Goal: Task Accomplishment & Management: Use online tool/utility

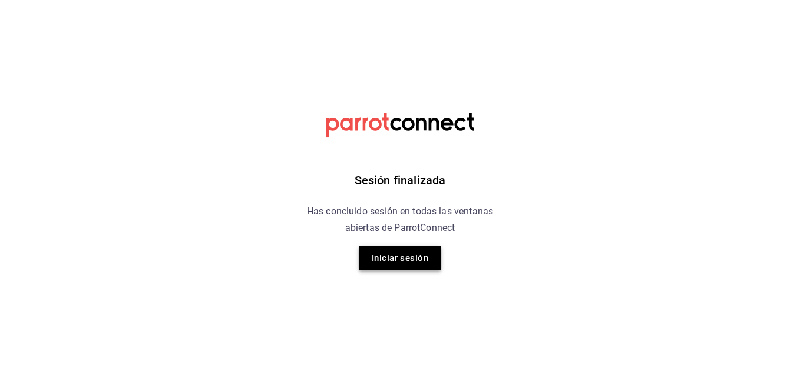
click at [399, 255] on button "Iniciar sesión" at bounding box center [400, 258] width 82 height 25
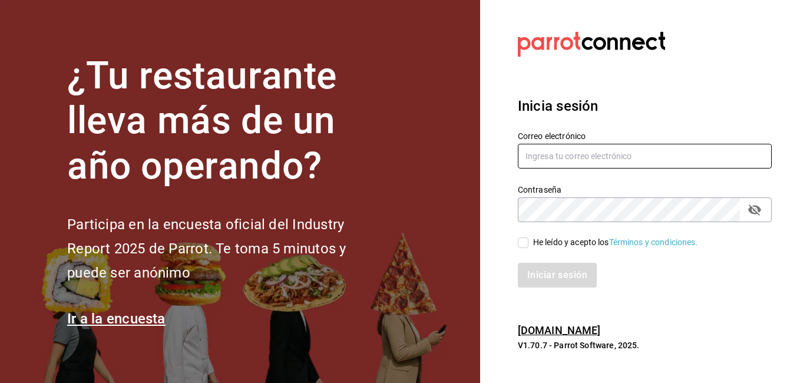
type input "[EMAIL_ADDRESS][DOMAIN_NAME]"
click at [519, 242] on input "He leído y acepto los Términos y condiciones." at bounding box center [523, 242] width 11 height 11
checkbox input "true"
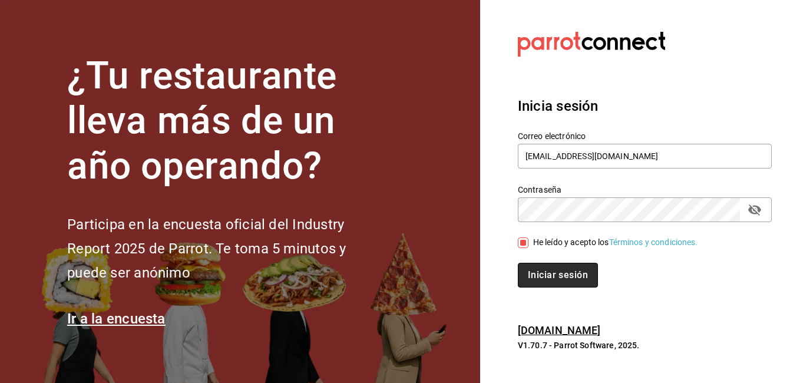
click at [538, 269] on button "Iniciar sesión" at bounding box center [558, 275] width 80 height 25
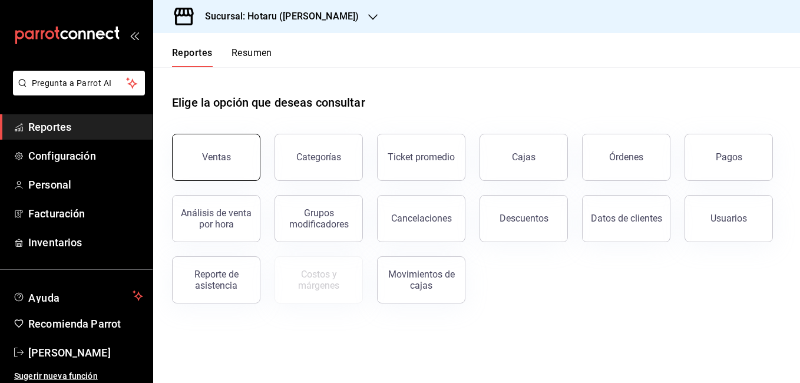
click at [243, 166] on button "Ventas" at bounding box center [216, 157] width 88 height 47
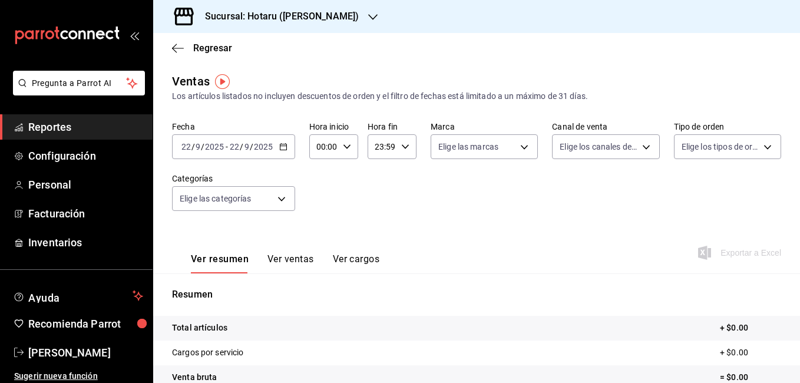
click at [282, 146] on \(Stroke\) "button" at bounding box center [283, 145] width 6 height 1
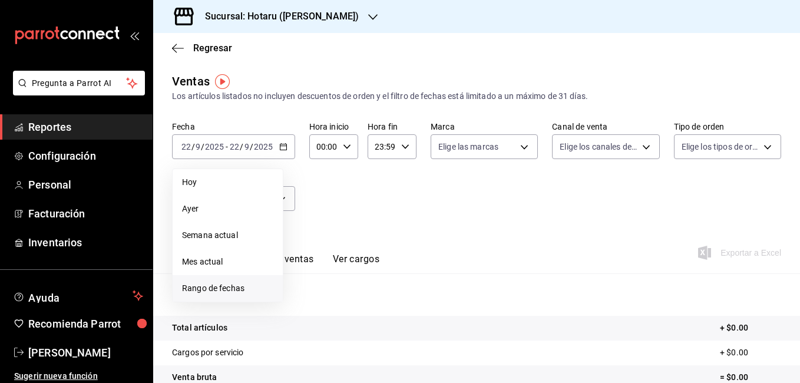
click at [228, 279] on li "Rango de fechas" at bounding box center [228, 288] width 110 height 27
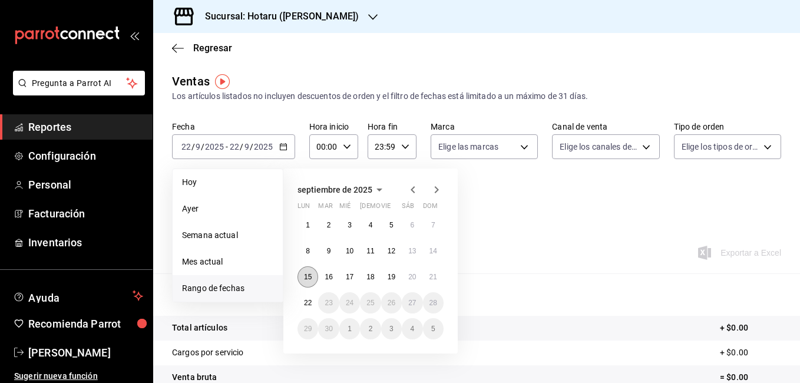
click at [309, 276] on abbr "15" at bounding box center [308, 277] width 8 height 8
click at [307, 304] on abbr "22" at bounding box center [308, 303] width 8 height 8
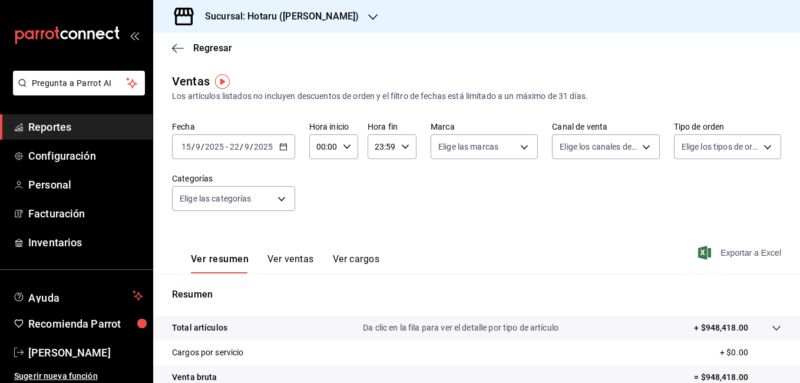
click at [742, 257] on span "Exportar a Excel" at bounding box center [740, 253] width 81 height 14
